Goal: Information Seeking & Learning: Learn about a topic

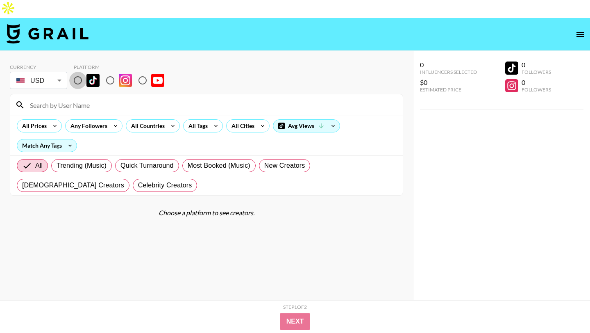
click at [80, 72] on input "radio" at bounding box center [77, 80] width 17 height 17
radio input "true"
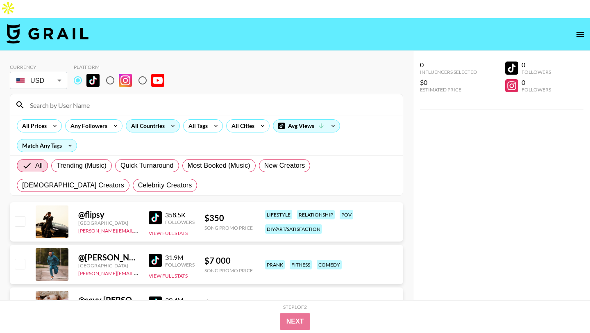
click at [148, 120] on div "All Countries" at bounding box center [146, 126] width 40 height 12
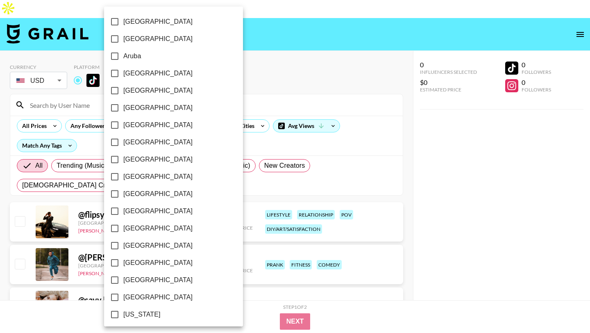
scroll to position [623, 0]
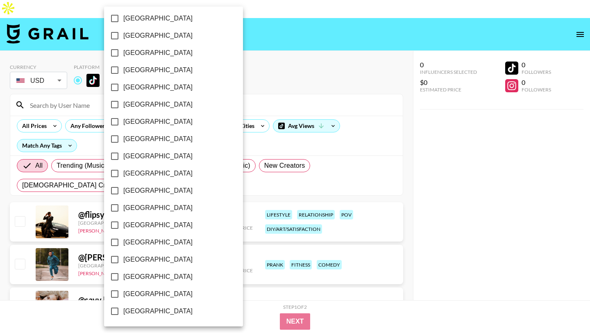
click at [152, 292] on span "[GEOGRAPHIC_DATA]" at bounding box center [157, 294] width 69 height 10
click at [123, 292] on input "[GEOGRAPHIC_DATA]" at bounding box center [114, 293] width 17 height 17
checkbox input "true"
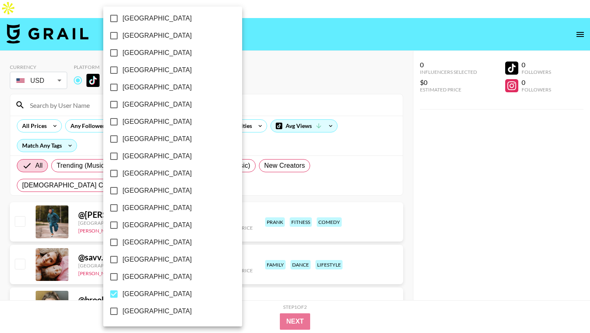
click at [248, 33] on div at bounding box center [295, 166] width 590 height 333
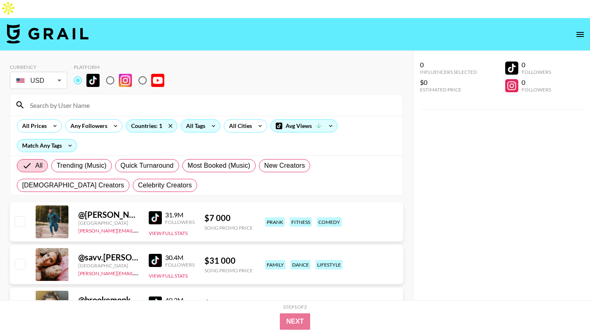
click at [204, 120] on div "All Tags" at bounding box center [194, 126] width 26 height 12
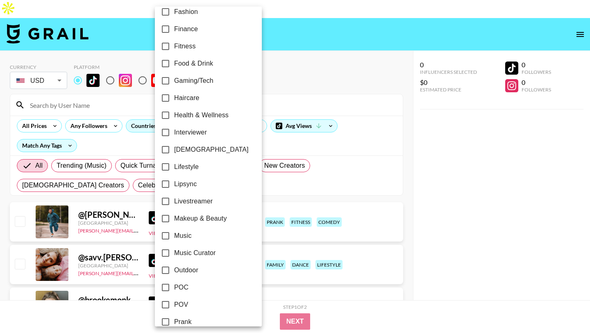
scroll to position [259, 0]
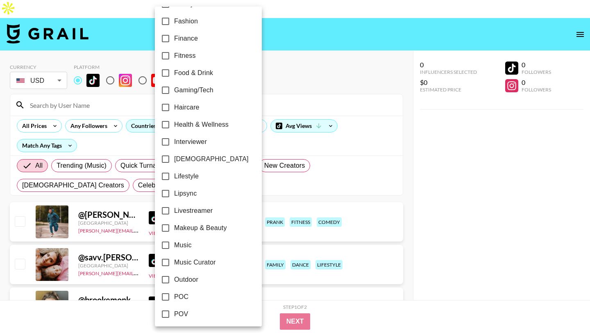
click at [200, 193] on label "Lipsync" at bounding box center [203, 193] width 92 height 17
click at [174, 193] on input "Lipsync" at bounding box center [165, 193] width 17 height 17
checkbox input "true"
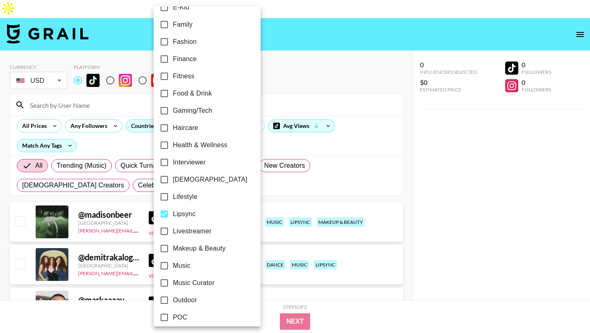
scroll to position [227, 0]
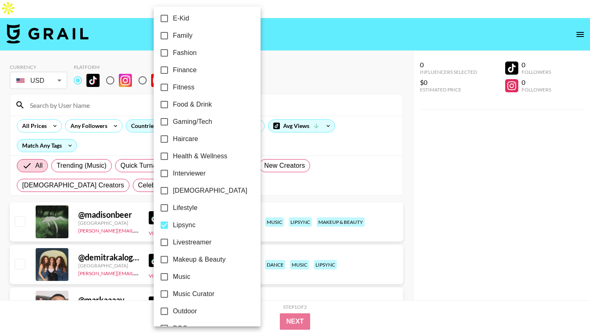
click at [203, 50] on label "Fashion" at bounding box center [202, 52] width 92 height 17
click at [173, 50] on input "Fashion" at bounding box center [164, 52] width 17 height 17
checkbox input "true"
click at [259, 26] on div at bounding box center [295, 166] width 590 height 333
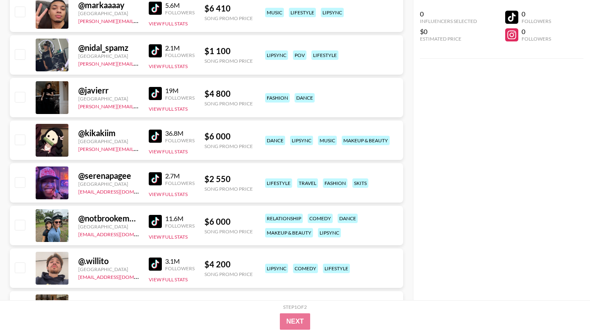
scroll to position [374, 0]
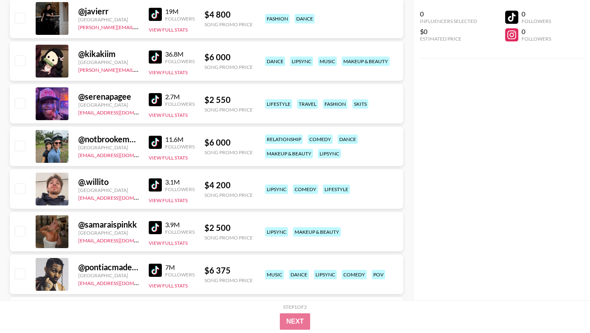
click at [160, 221] on img at bounding box center [155, 227] width 13 height 13
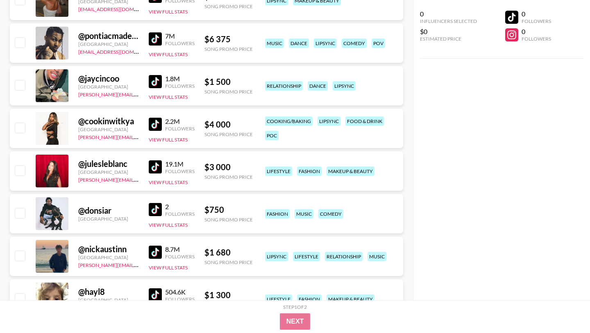
scroll to position [606, 0]
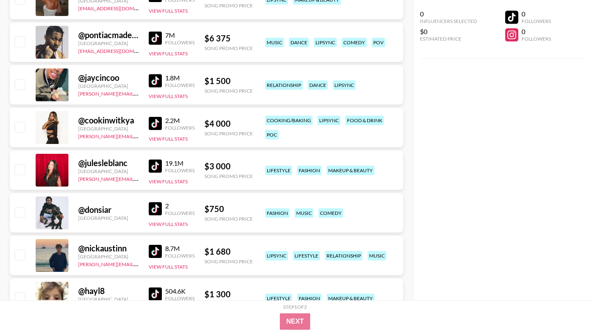
click at [157, 159] on img at bounding box center [155, 165] width 13 height 13
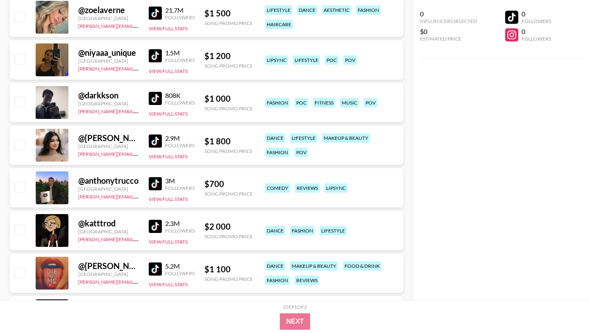
scroll to position [1782, 0]
click at [159, 219] on img at bounding box center [155, 225] width 13 height 13
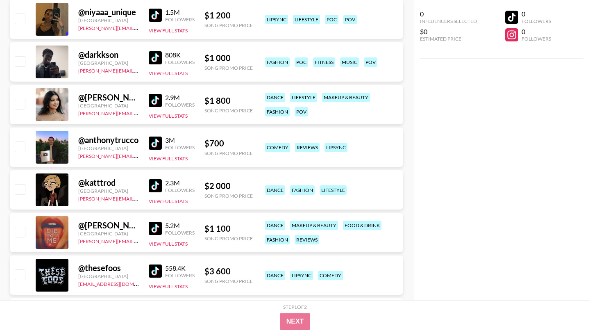
scroll to position [1895, 0]
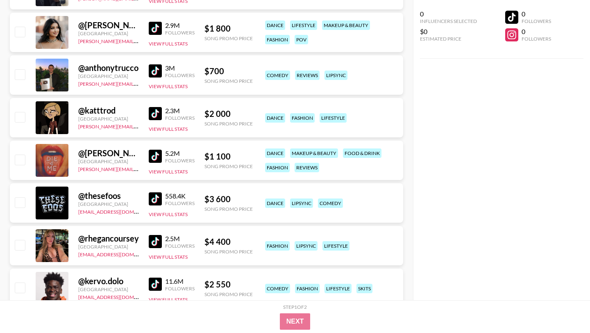
click at [156, 150] on img at bounding box center [155, 156] width 13 height 13
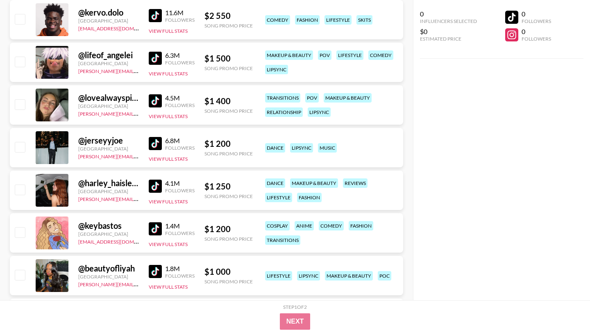
scroll to position [2165, 0]
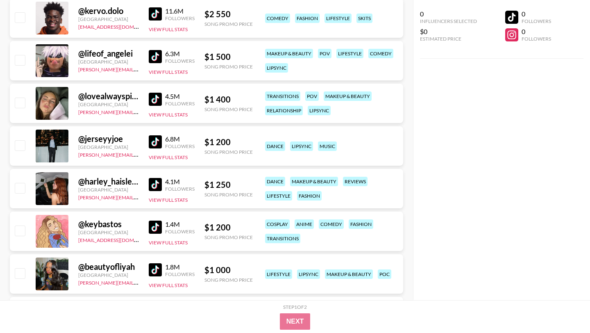
click at [159, 221] on img at bounding box center [155, 227] width 13 height 13
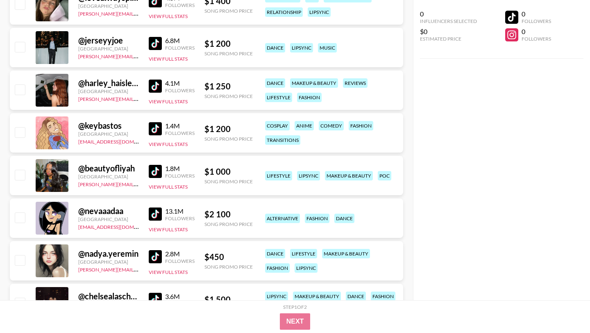
scroll to position [2326, 0]
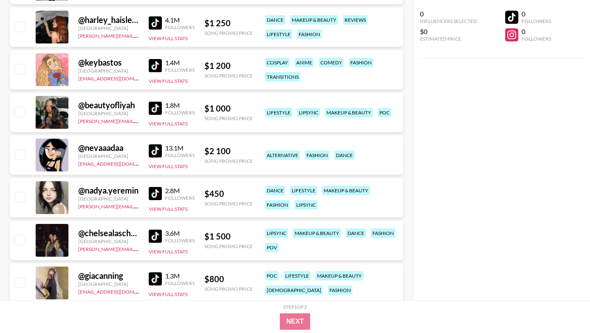
click at [158, 144] on img at bounding box center [155, 150] width 13 height 13
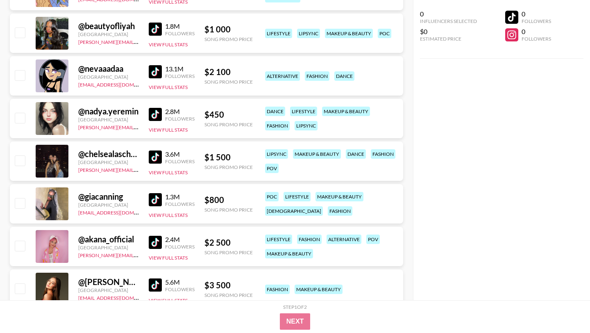
scroll to position [2440, 0]
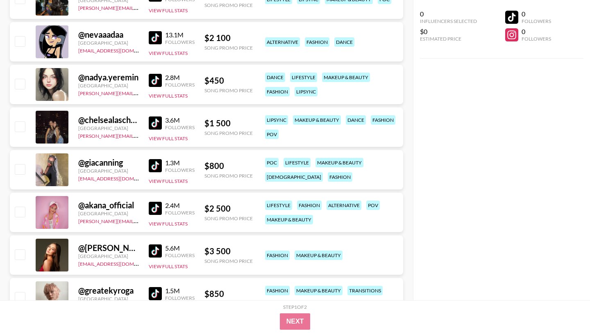
click at [153, 159] on img at bounding box center [155, 165] width 13 height 13
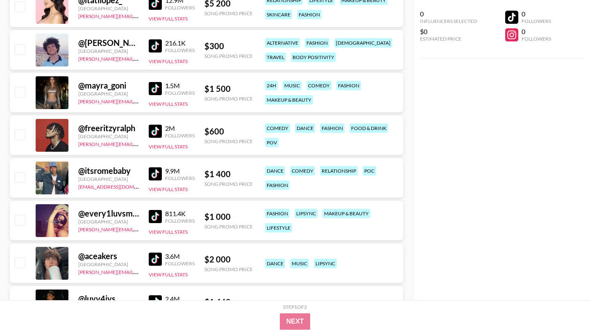
scroll to position [2942, 0]
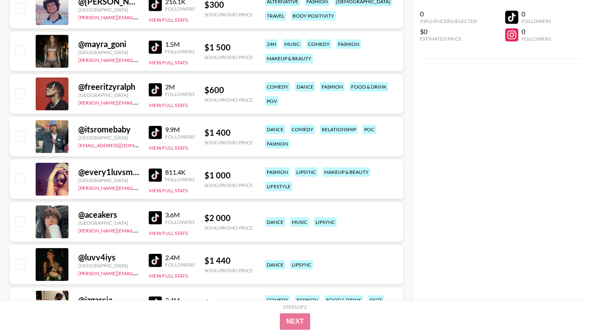
click at [157, 168] on img at bounding box center [155, 174] width 13 height 13
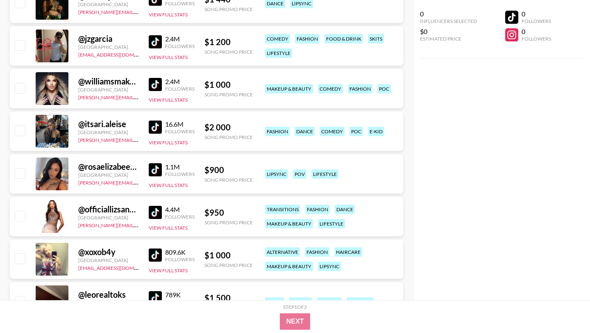
scroll to position [3317, 0]
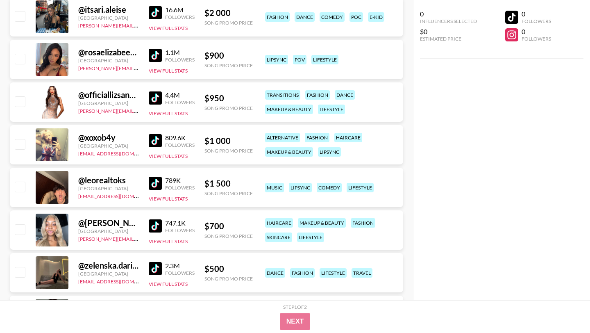
click at [159, 134] on img at bounding box center [155, 140] width 13 height 13
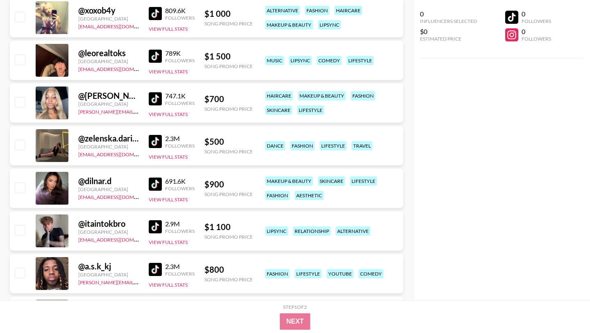
click at [157, 135] on img at bounding box center [155, 141] width 13 height 13
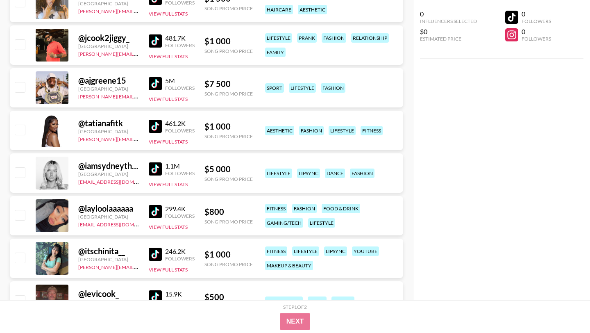
scroll to position [4014, 0]
click at [157, 162] on img at bounding box center [155, 168] width 13 height 13
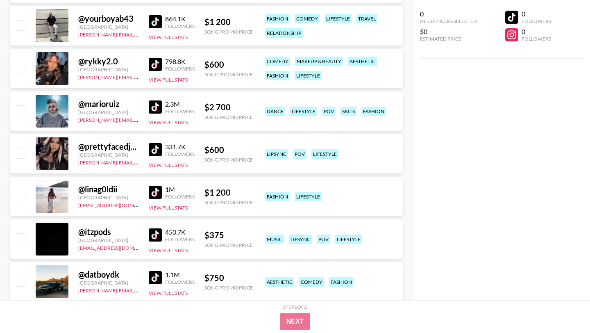
scroll to position [5398, 0]
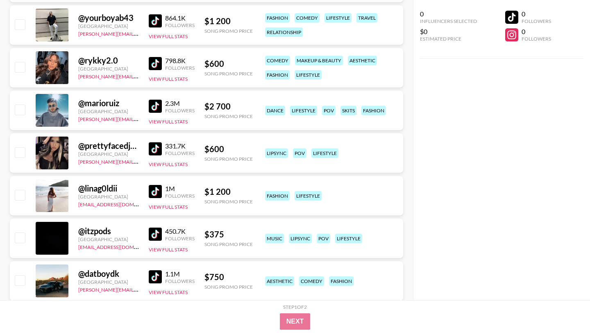
click at [154, 142] on img at bounding box center [155, 148] width 13 height 13
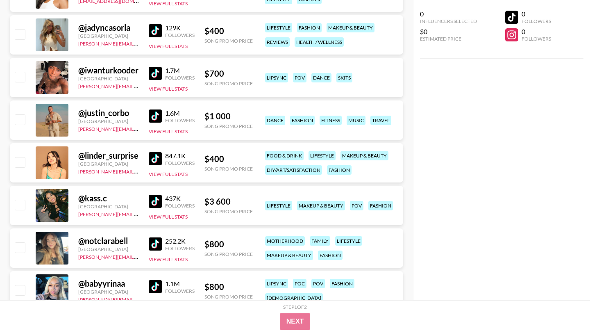
scroll to position [6711, 0]
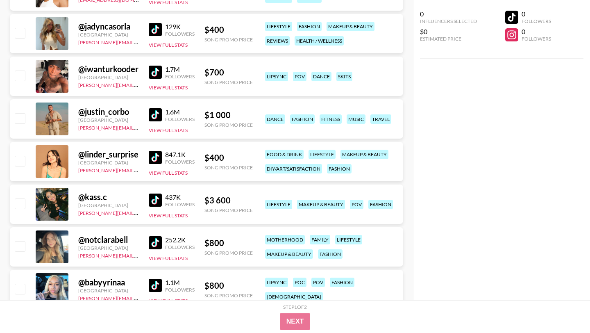
click at [157, 193] on img at bounding box center [155, 199] width 13 height 13
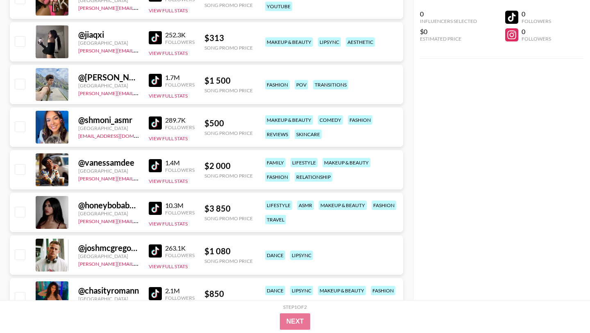
scroll to position [7533, 0]
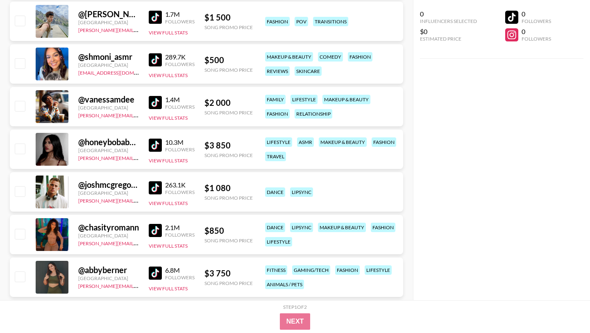
click at [155, 139] on img at bounding box center [155, 145] width 13 height 13
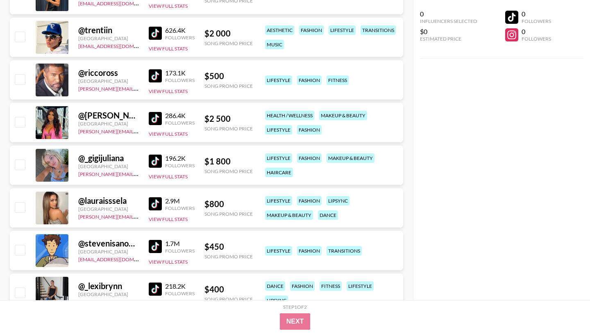
scroll to position [8410, 0]
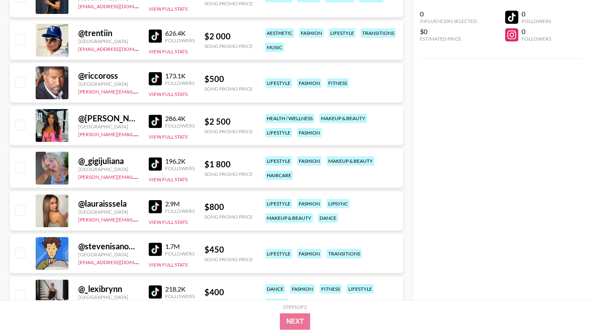
click at [160, 72] on img at bounding box center [155, 78] width 13 height 13
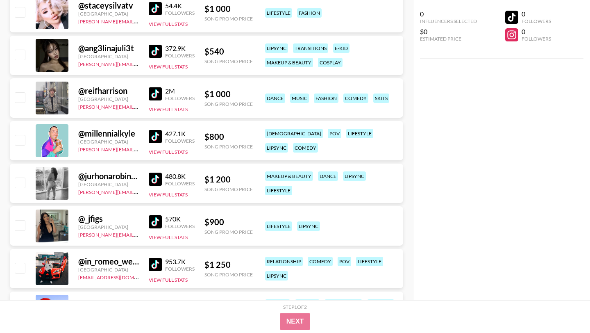
scroll to position [9227, 0]
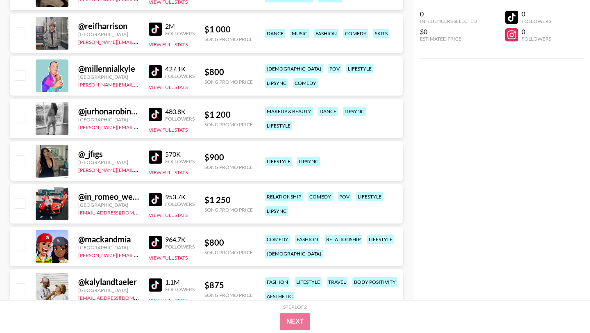
click at [158, 150] on img at bounding box center [155, 156] width 13 height 13
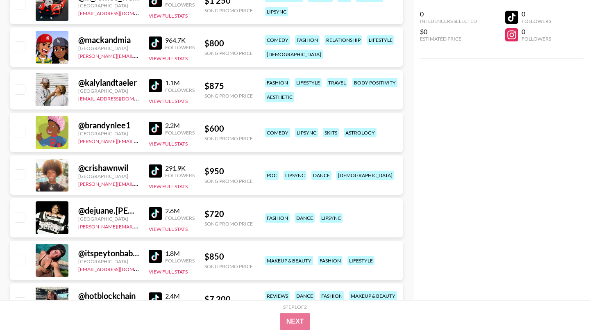
click at [155, 250] on img at bounding box center [155, 256] width 13 height 13
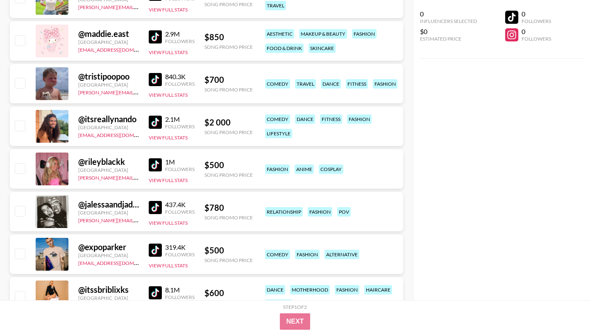
scroll to position [9794, 0]
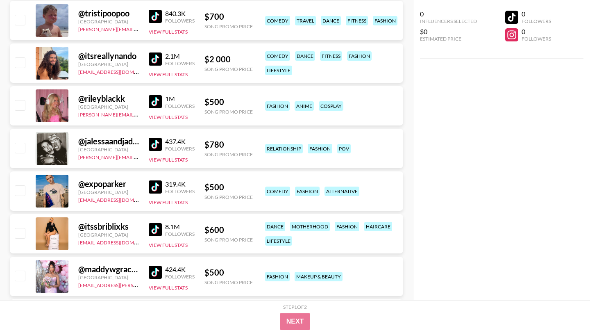
click at [162, 138] on link at bounding box center [157, 144] width 16 height 13
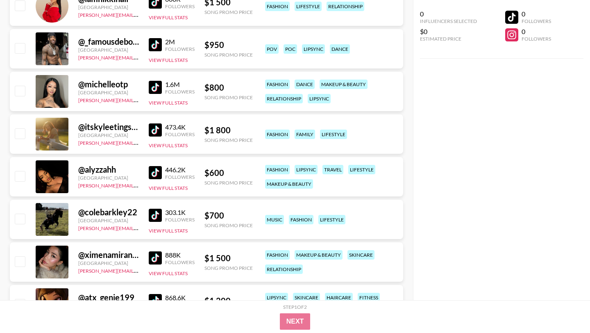
scroll to position [10119, 0]
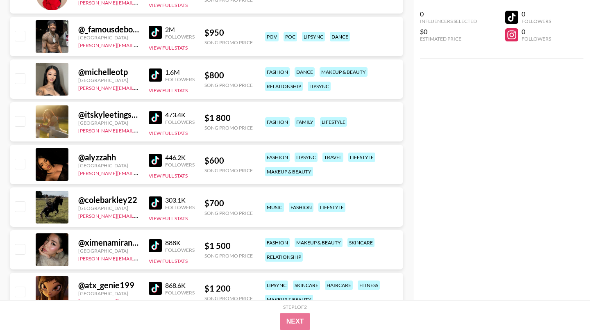
click at [158, 154] on img at bounding box center [155, 160] width 13 height 13
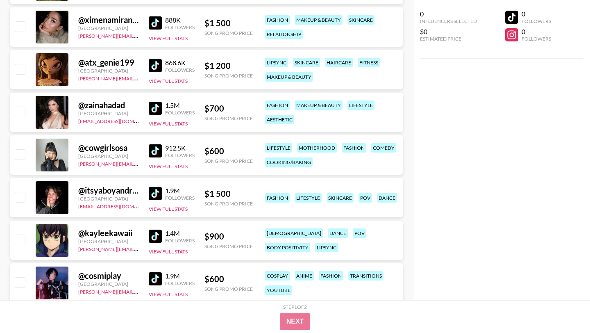
scroll to position [10342, 0]
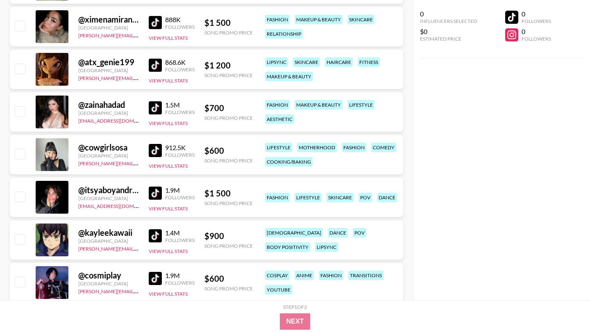
click at [157, 144] on img at bounding box center [155, 150] width 13 height 13
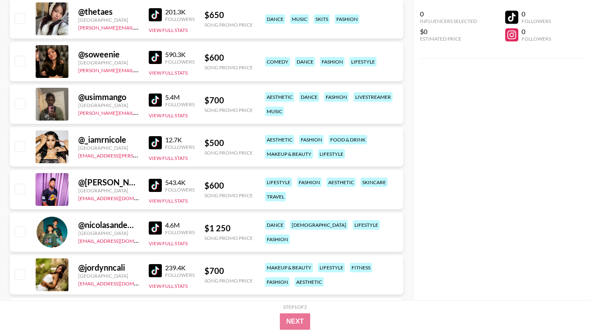
scroll to position [12055, 0]
click at [151, 50] on img at bounding box center [155, 56] width 13 height 13
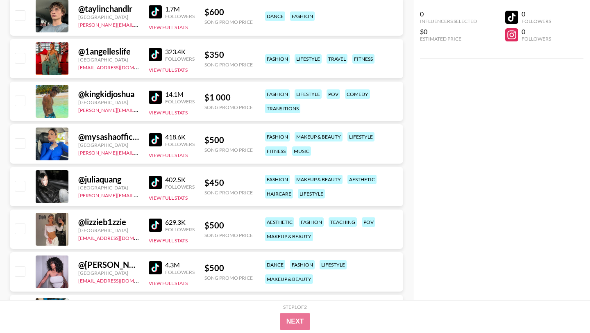
scroll to position [12454, 0]
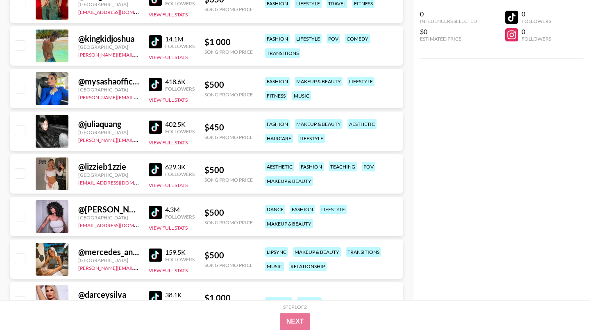
click at [157, 121] on img at bounding box center [155, 127] width 13 height 13
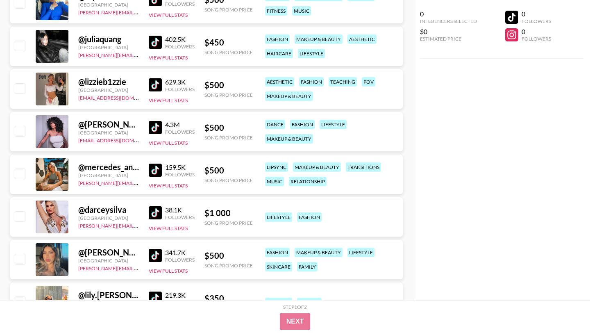
scroll to position [12540, 0]
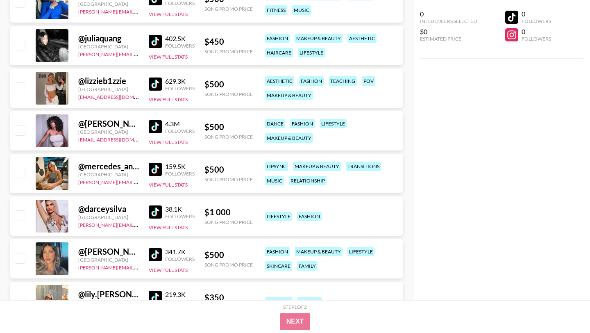
click at [157, 120] on img at bounding box center [155, 126] width 13 height 13
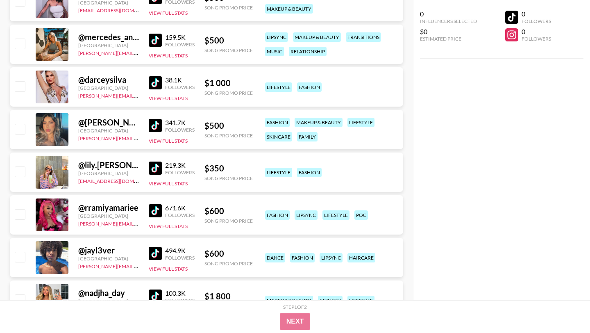
scroll to position [12672, 0]
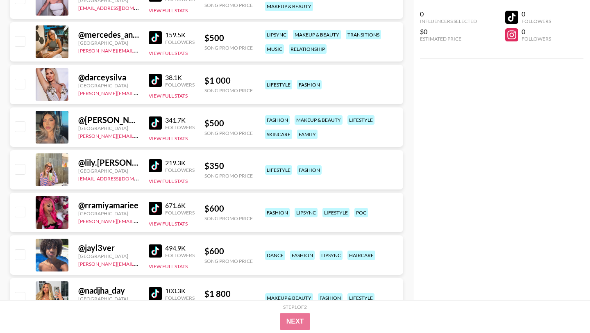
click at [163, 159] on link at bounding box center [157, 165] width 16 height 13
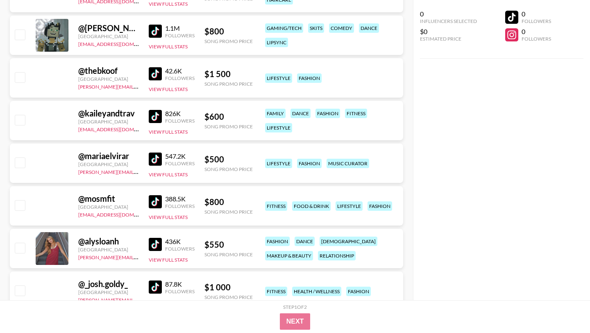
scroll to position [16039, 0]
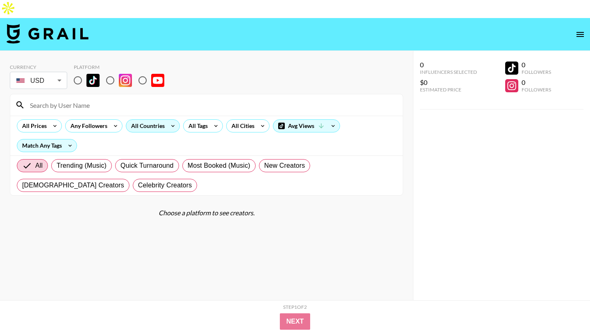
click at [141, 120] on div "All Countries" at bounding box center [146, 126] width 40 height 12
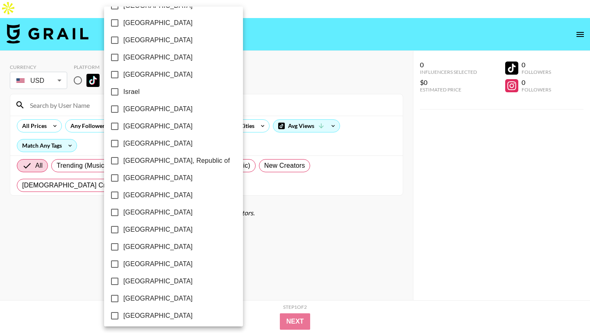
scroll to position [623, 0]
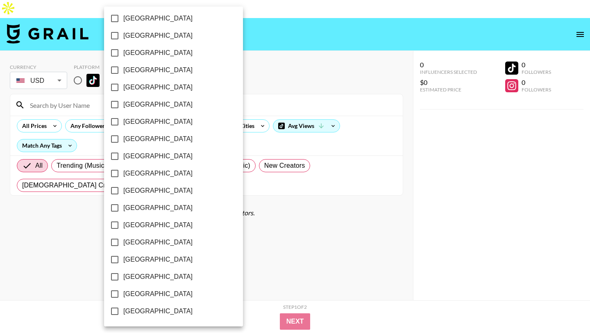
click at [156, 291] on span "[GEOGRAPHIC_DATA]" at bounding box center [157, 294] width 69 height 10
click at [123, 291] on input "[GEOGRAPHIC_DATA]" at bounding box center [114, 293] width 17 height 17
checkbox input "true"
click at [274, 68] on div at bounding box center [295, 166] width 590 height 333
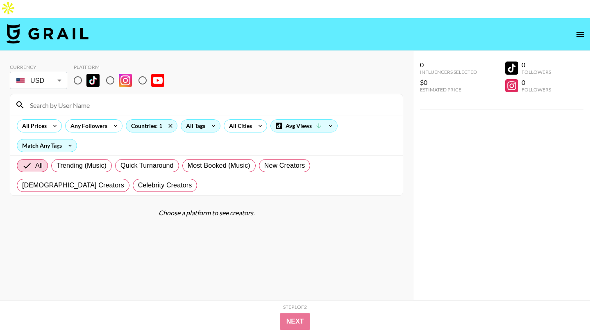
click at [206, 119] on div "All Tags" at bounding box center [201, 125] width 40 height 13
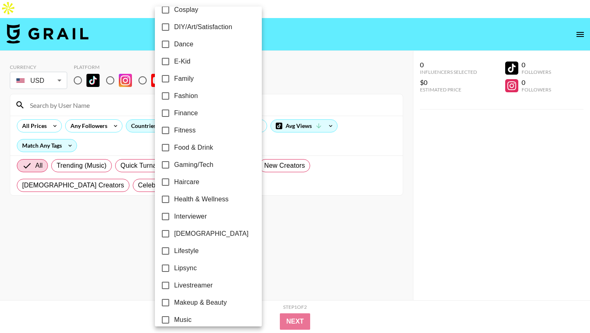
scroll to position [162, 0]
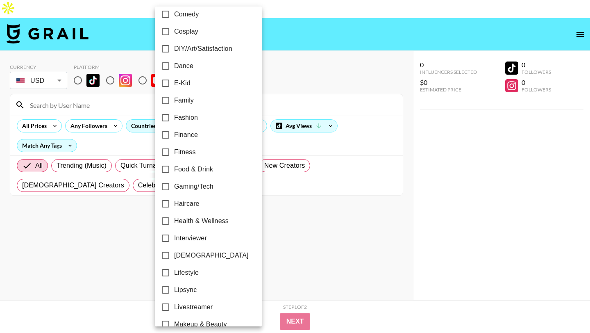
click at [191, 292] on span "Lipsync" at bounding box center [185, 290] width 23 height 10
click at [174, 292] on input "Lipsync" at bounding box center [165, 289] width 17 height 17
checkbox input "true"
click at [208, 122] on label "Fashion" at bounding box center [202, 117] width 92 height 17
click at [173, 122] on input "Fashion" at bounding box center [164, 117] width 17 height 17
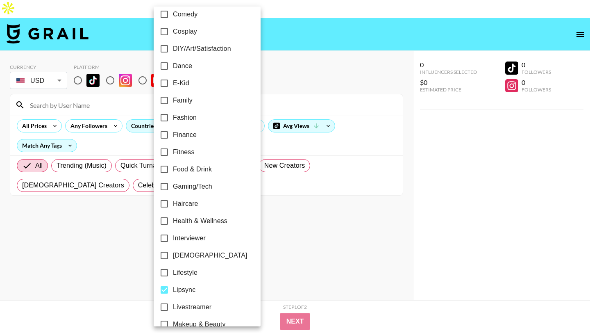
checkbox input "true"
click at [277, 80] on div at bounding box center [295, 166] width 590 height 333
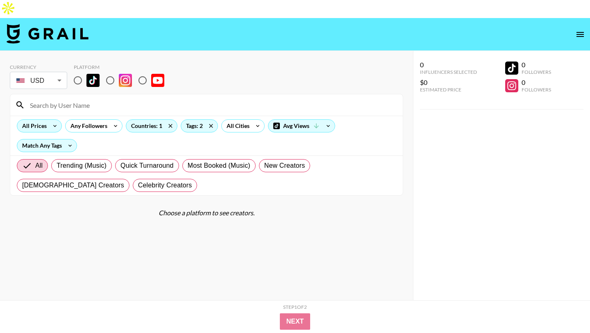
click at [51, 120] on icon at bounding box center [54, 126] width 13 height 12
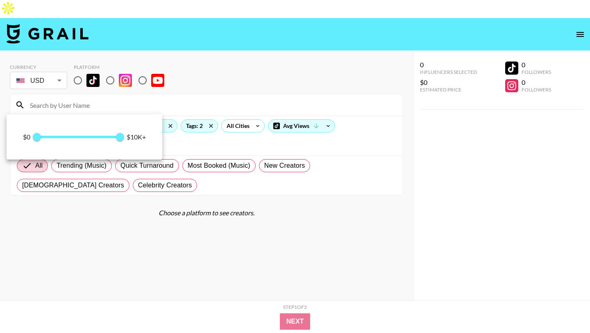
click at [56, 138] on span at bounding box center [79, 137] width 84 height 2
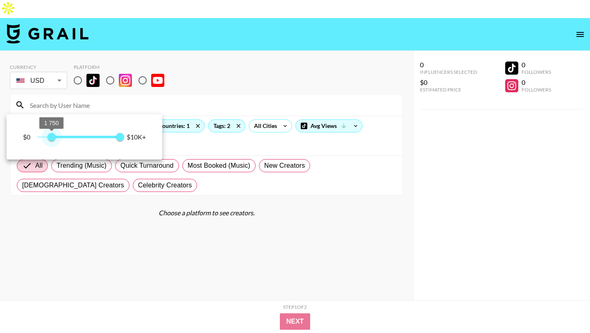
type input "1500"
click at [50, 137] on span "1 750" at bounding box center [52, 137] width 8 height 8
type input "1750"
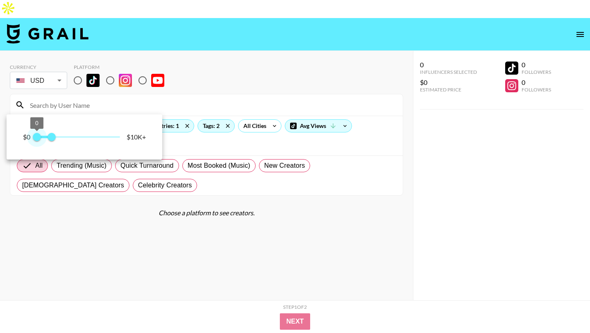
type input "0"
drag, startPoint x: 116, startPoint y: 139, endPoint x: 35, endPoint y: 139, distance: 81.6
click at [37, 139] on span "0 1 750" at bounding box center [78, 137] width 83 height 12
click at [178, 74] on div at bounding box center [295, 166] width 590 height 333
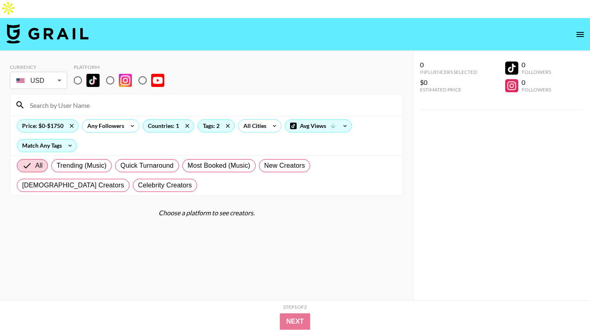
click at [178, 74] on div at bounding box center [295, 166] width 590 height 333
click at [78, 72] on input "radio" at bounding box center [77, 80] width 17 height 17
radio input "true"
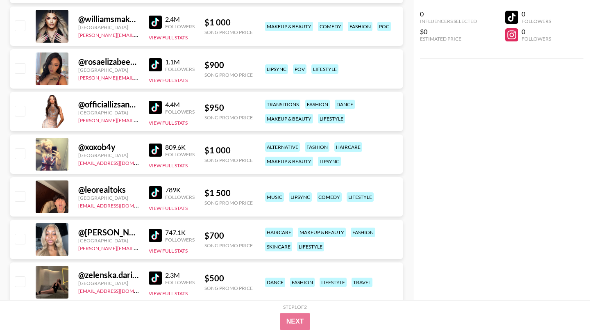
scroll to position [1830, 0]
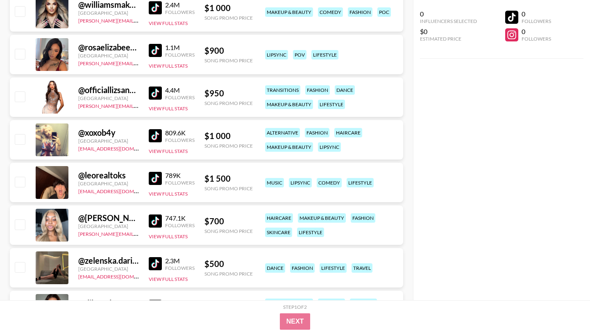
click at [156, 129] on img at bounding box center [155, 135] width 13 height 13
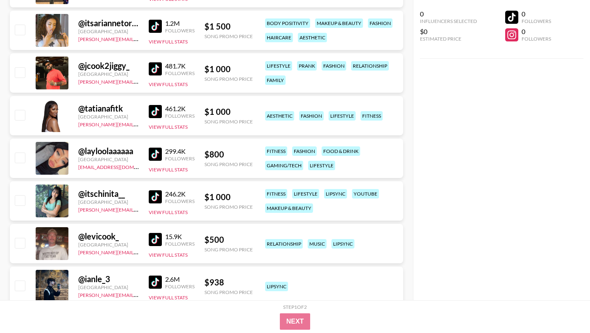
scroll to position [2612, 0]
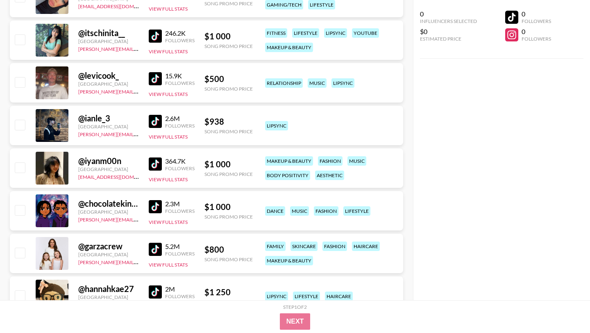
click at [159, 157] on img at bounding box center [155, 163] width 13 height 13
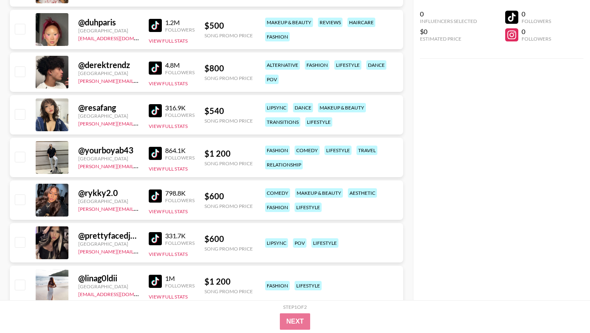
scroll to position [3477, 0]
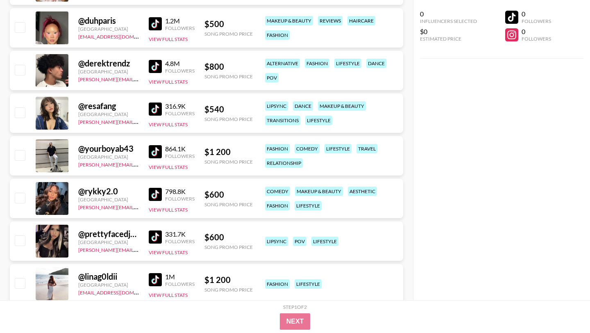
click at [158, 230] on img at bounding box center [155, 236] width 13 height 13
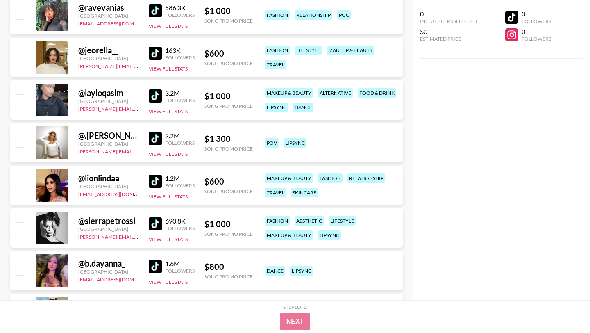
scroll to position [4000, 0]
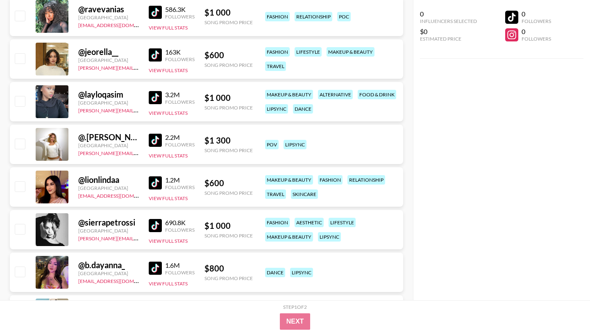
click at [157, 48] on img at bounding box center [155, 54] width 13 height 13
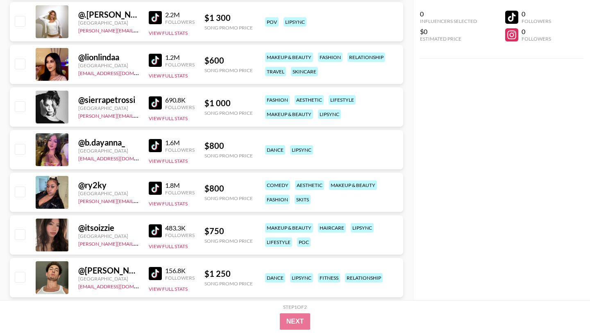
scroll to position [4228, 0]
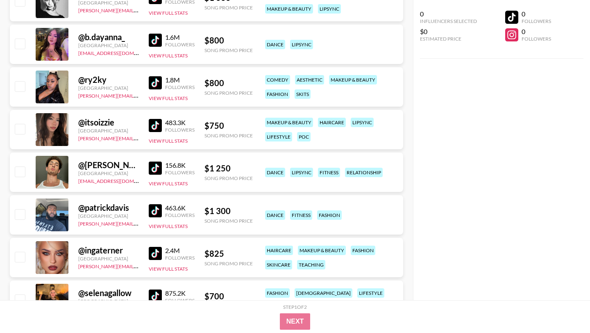
click at [149, 119] on img at bounding box center [155, 125] width 13 height 13
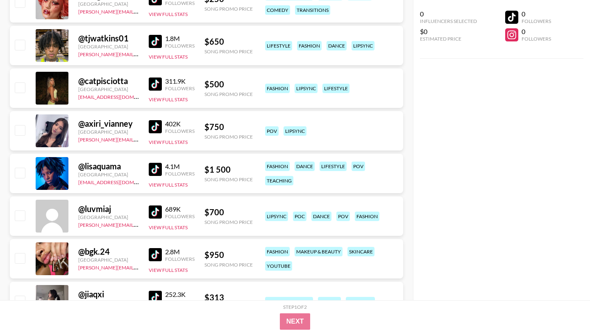
scroll to position [5082, 0]
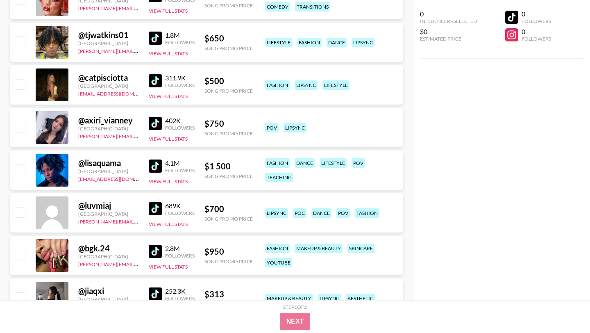
click at [151, 117] on img at bounding box center [155, 123] width 13 height 13
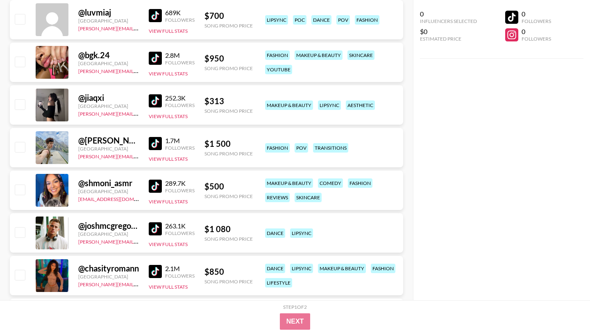
click at [155, 94] on img at bounding box center [155, 100] width 13 height 13
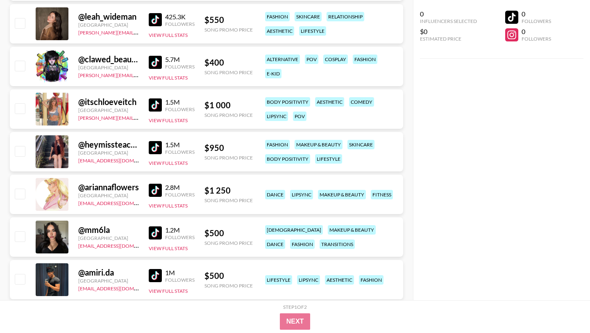
scroll to position [5974, 0]
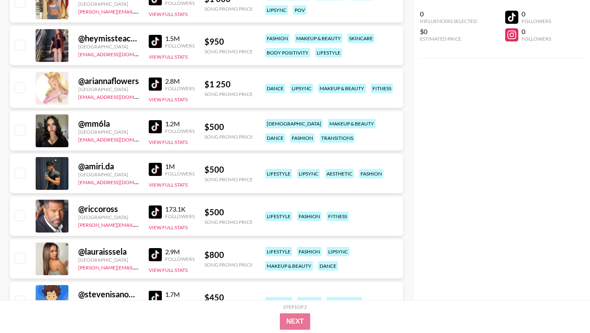
click at [159, 120] on img at bounding box center [155, 126] width 13 height 13
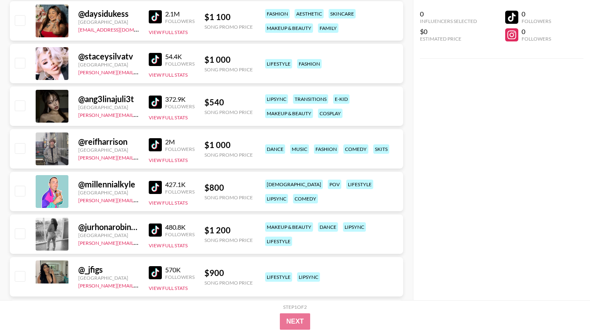
scroll to position [6722, 0]
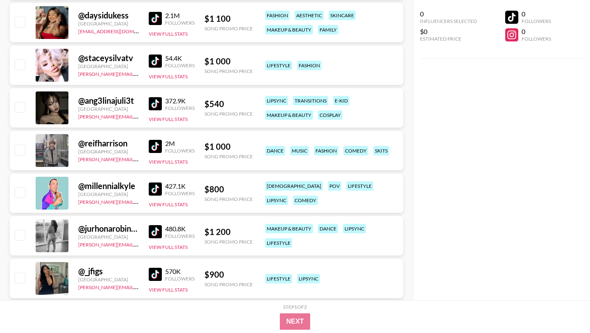
click at [154, 97] on img at bounding box center [155, 103] width 13 height 13
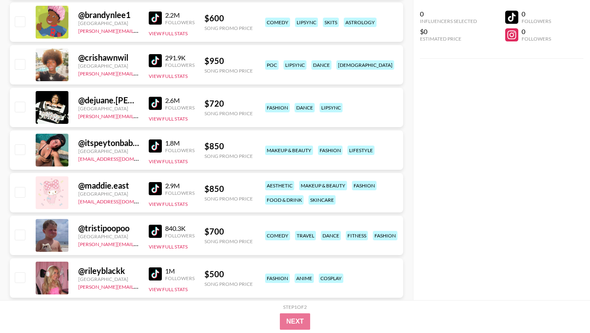
scroll to position [7147, 0]
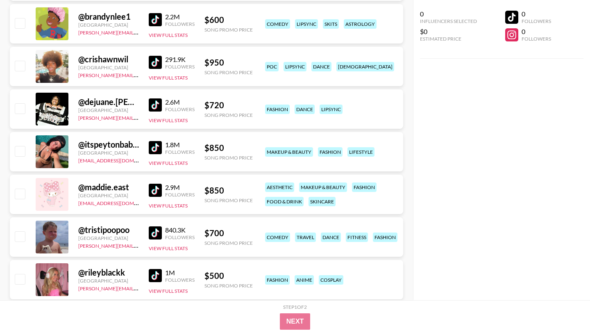
click at [157, 56] on img at bounding box center [155, 62] width 13 height 13
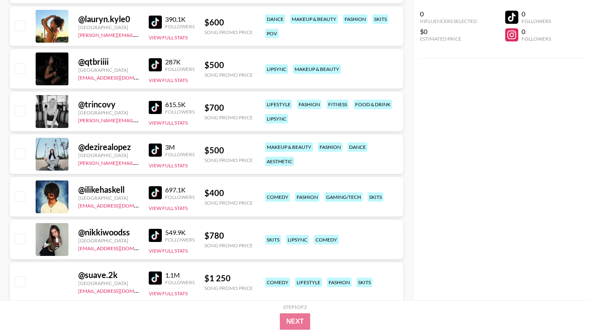
scroll to position [8718, 0]
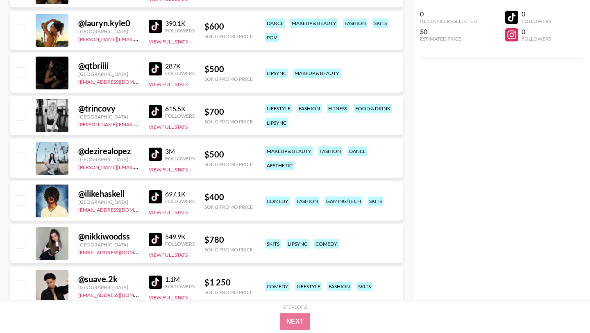
click at [159, 62] on img at bounding box center [155, 68] width 13 height 13
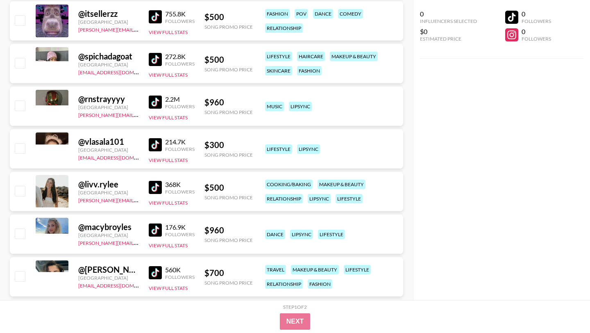
scroll to position [10812, 0]
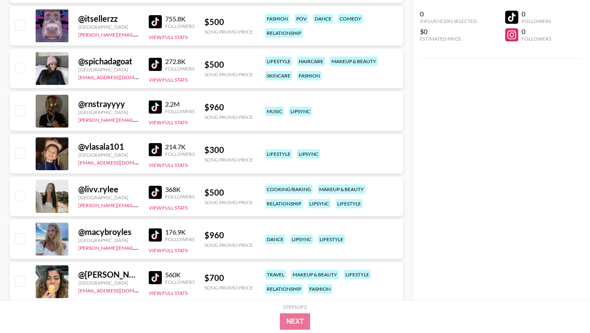
click at [155, 58] on img at bounding box center [155, 64] width 13 height 13
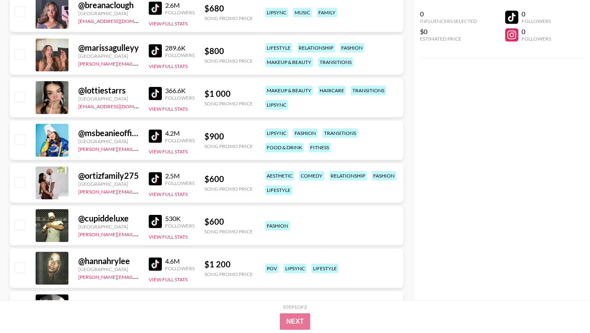
scroll to position [11381, 0]
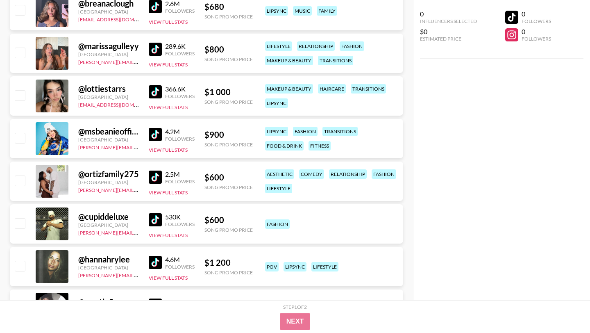
click at [157, 85] on img at bounding box center [155, 91] width 13 height 13
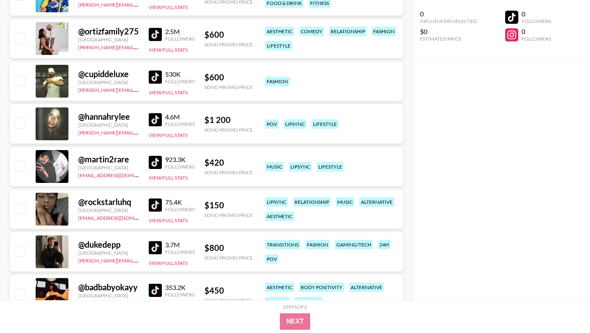
scroll to position [11650, 0]
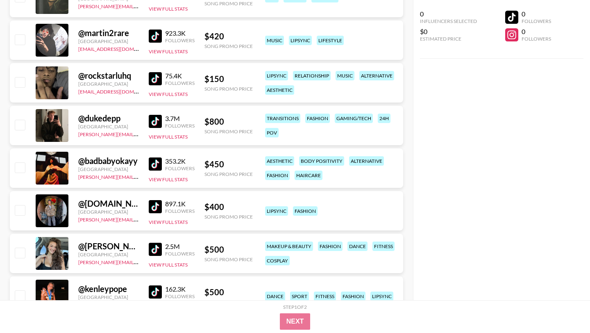
click at [157, 157] on img at bounding box center [155, 163] width 13 height 13
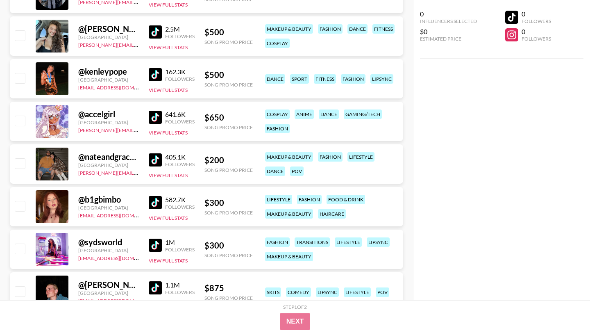
click at [158, 111] on img at bounding box center [155, 117] width 13 height 13
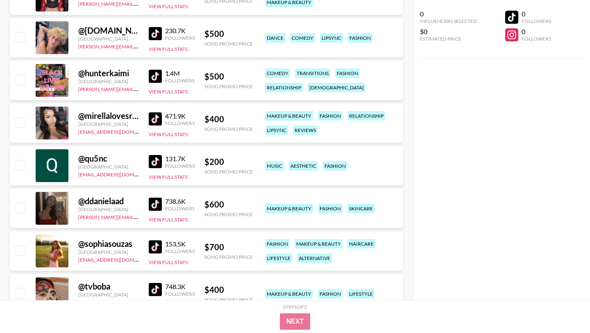
scroll to position [12616, 0]
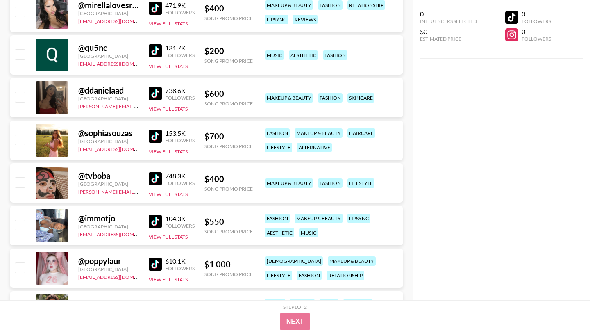
click at [156, 215] on img at bounding box center [155, 221] width 13 height 13
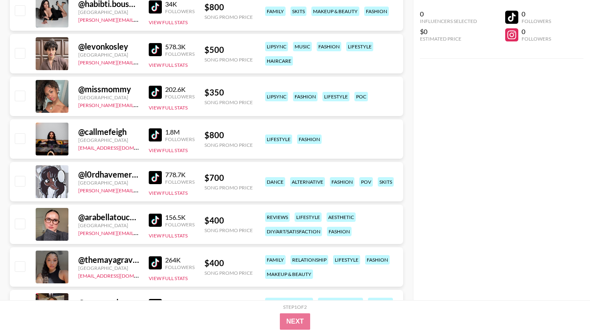
scroll to position [13429, 0]
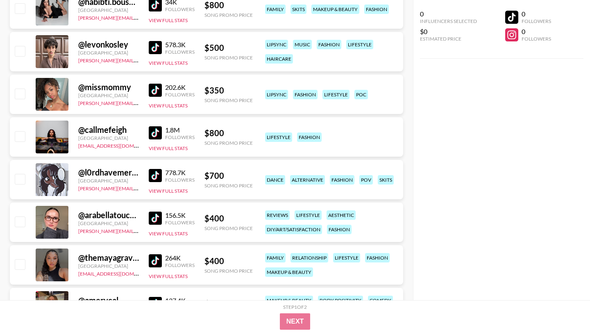
click at [151, 169] on img at bounding box center [155, 175] width 13 height 13
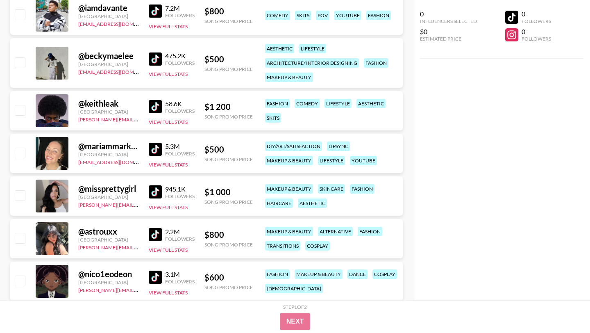
scroll to position [13878, 0]
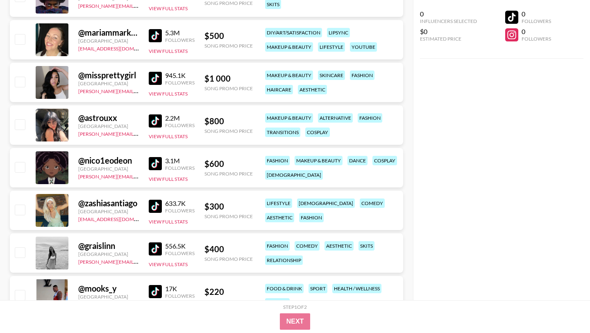
click at [153, 114] on img at bounding box center [155, 120] width 13 height 13
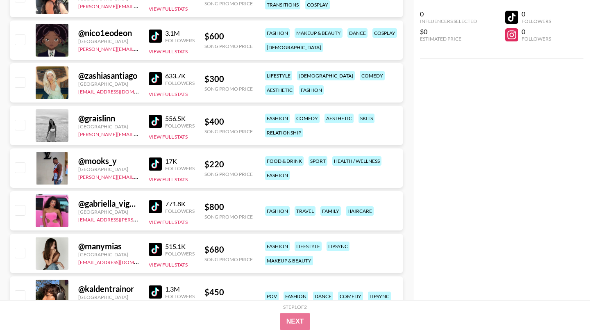
scroll to position [14276, 0]
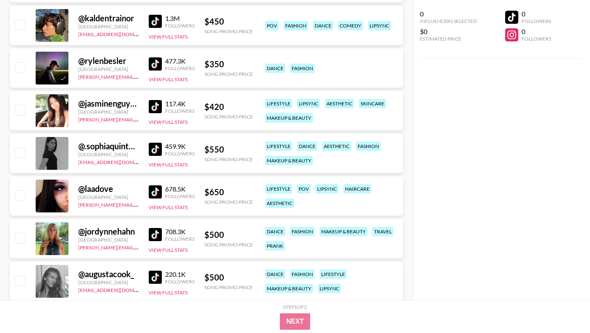
click at [159, 185] on img at bounding box center [155, 191] width 13 height 13
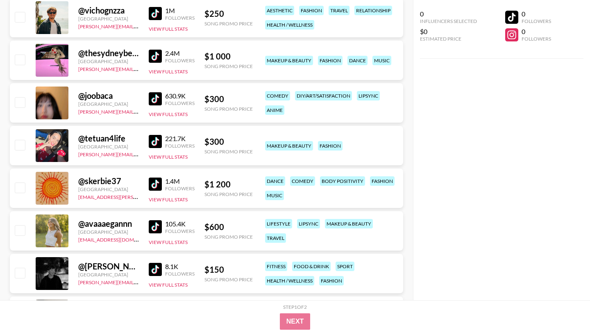
scroll to position [14842, 0]
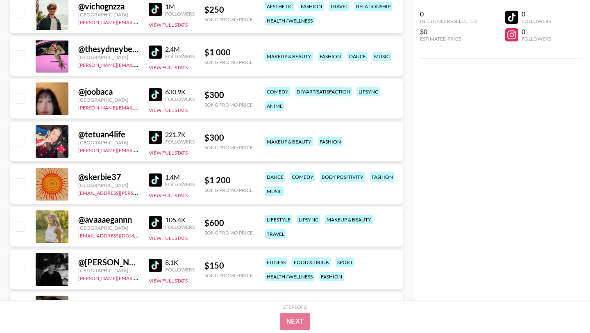
click at [155, 88] on div "630.9K Followers" at bounding box center [172, 95] width 46 height 14
click at [174, 88] on div "630.9K" at bounding box center [180, 92] width 30 height 8
click at [164, 88] on link at bounding box center [157, 94] width 16 height 13
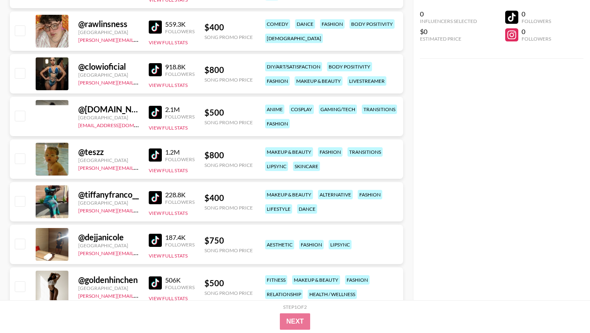
scroll to position [18372, 0]
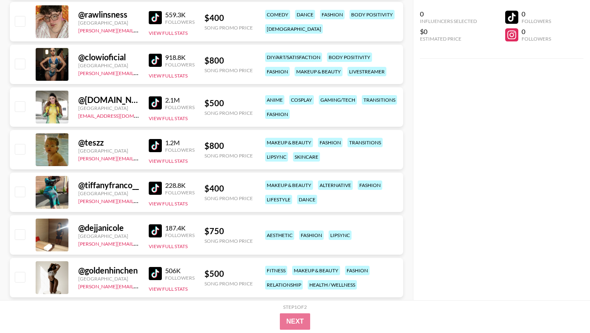
click at [150, 224] on img at bounding box center [155, 230] width 13 height 13
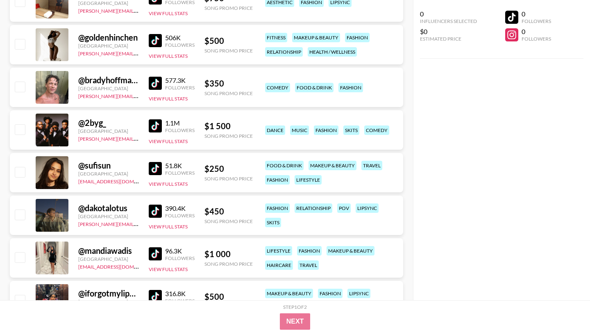
scroll to position [18600, 0]
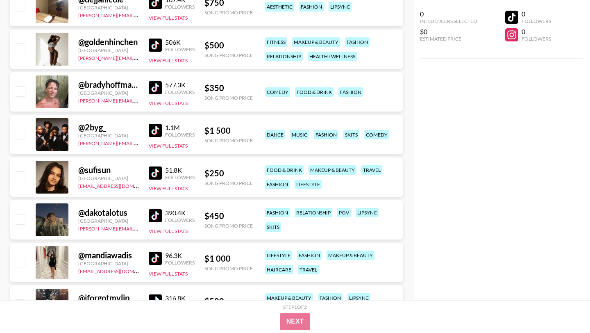
click at [158, 39] on img at bounding box center [155, 45] width 13 height 13
click at [160, 252] on img at bounding box center [155, 258] width 13 height 13
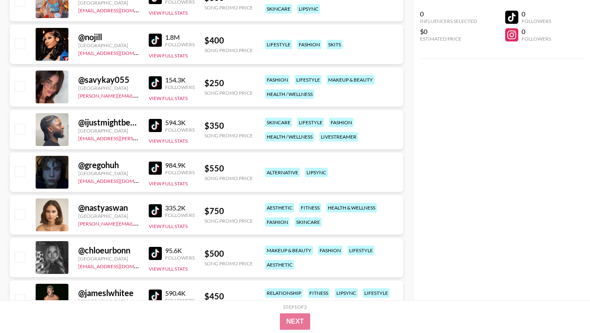
scroll to position [19546, 0]
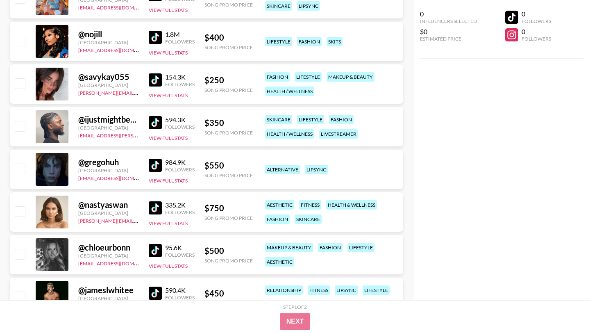
click at [155, 73] on img at bounding box center [155, 79] width 13 height 13
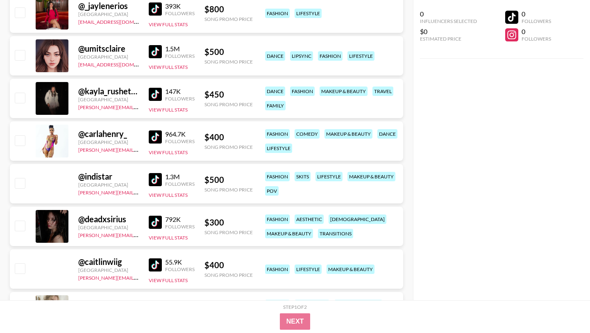
scroll to position [20639, 0]
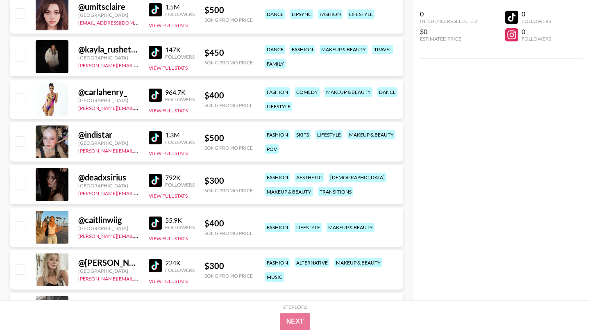
click at [155, 174] on img at bounding box center [155, 180] width 13 height 13
